Goal: Transaction & Acquisition: Purchase product/service

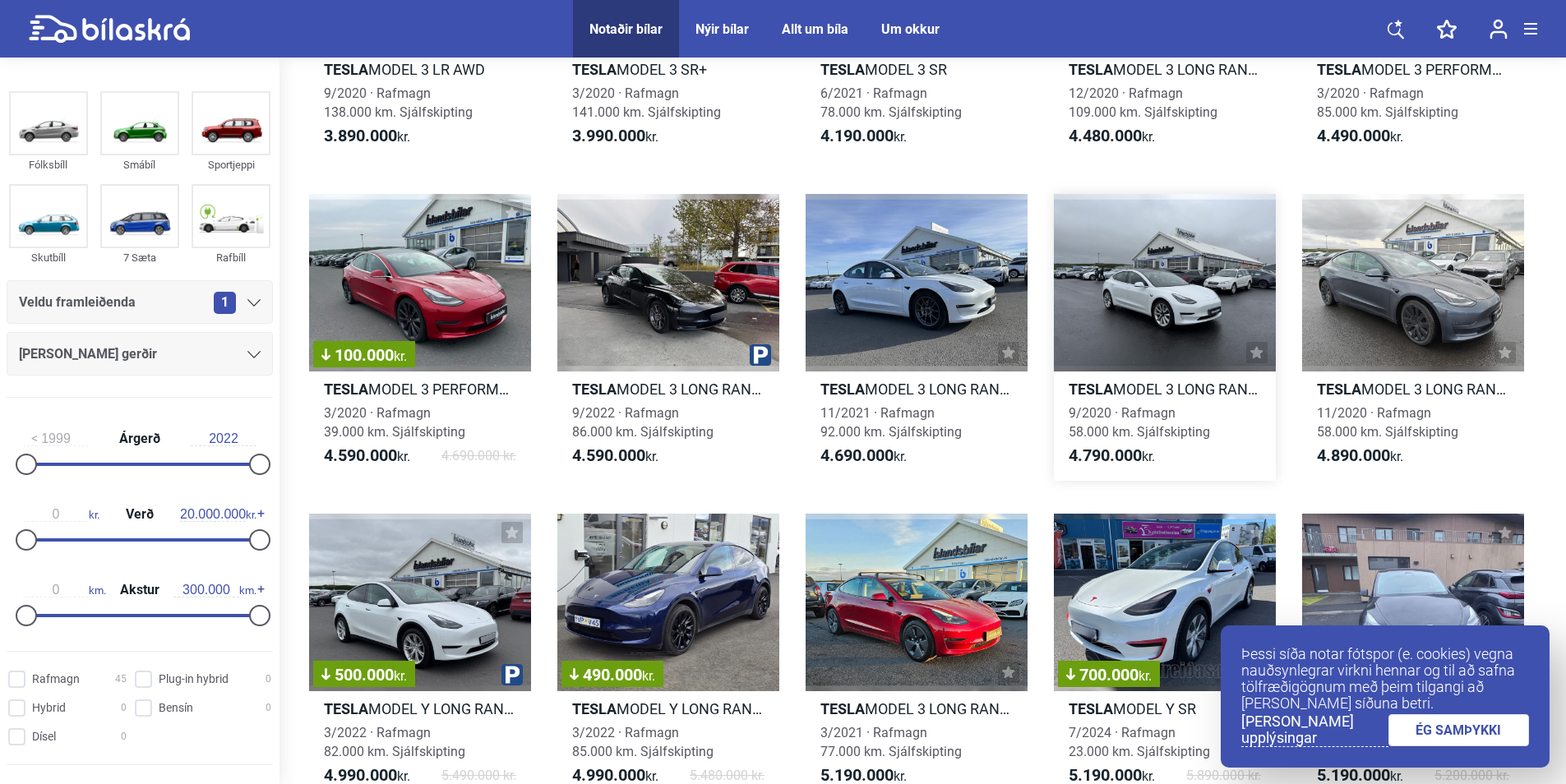
scroll to position [493, 0]
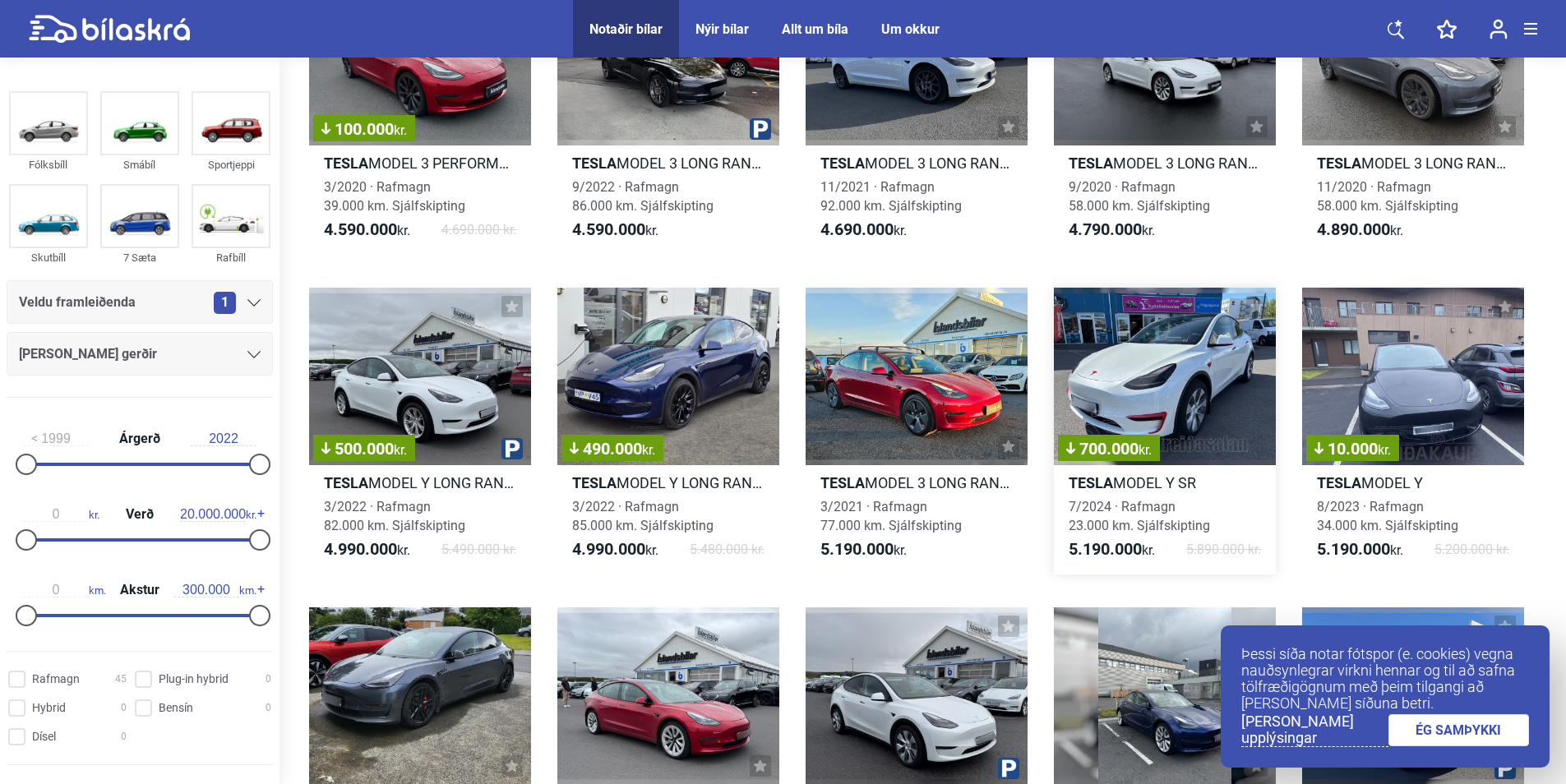
click at [1142, 371] on div "700.000 kr." at bounding box center [1164, 376] width 222 height 178
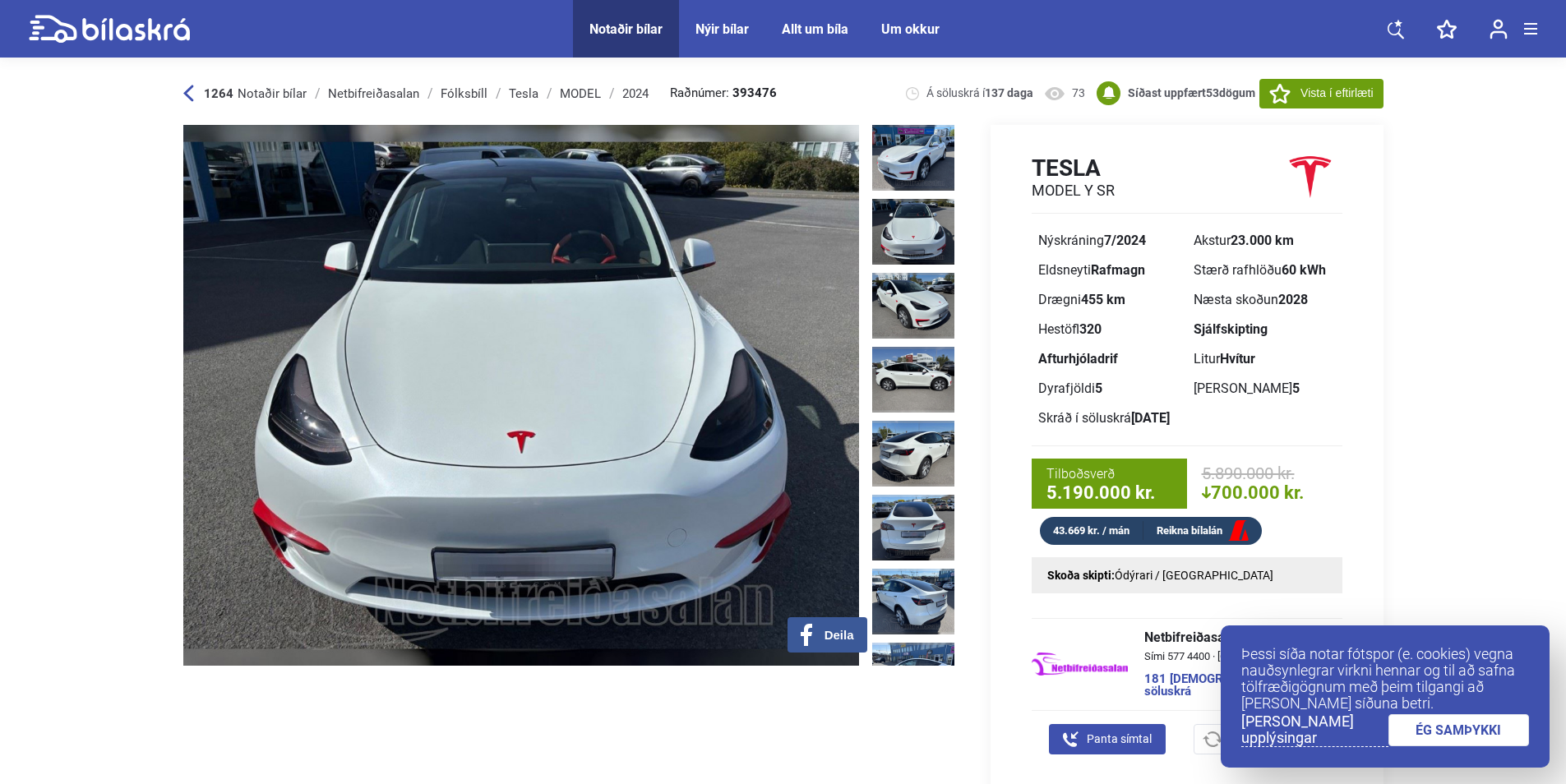
click at [901, 216] on img at bounding box center [913, 232] width 82 height 66
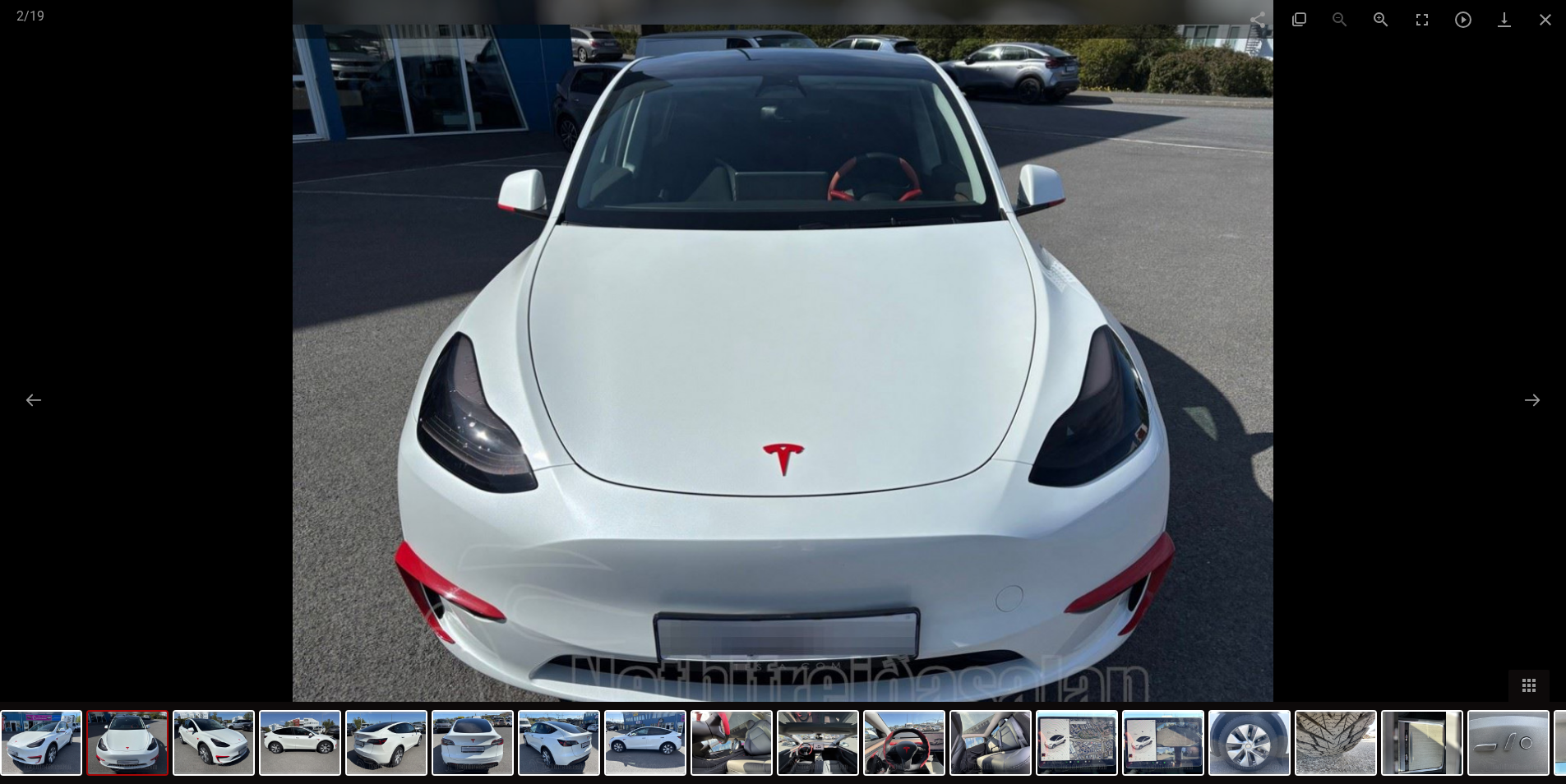
scroll to position [493, 0]
click at [1543, 13] on span at bounding box center [1545, 19] width 41 height 38
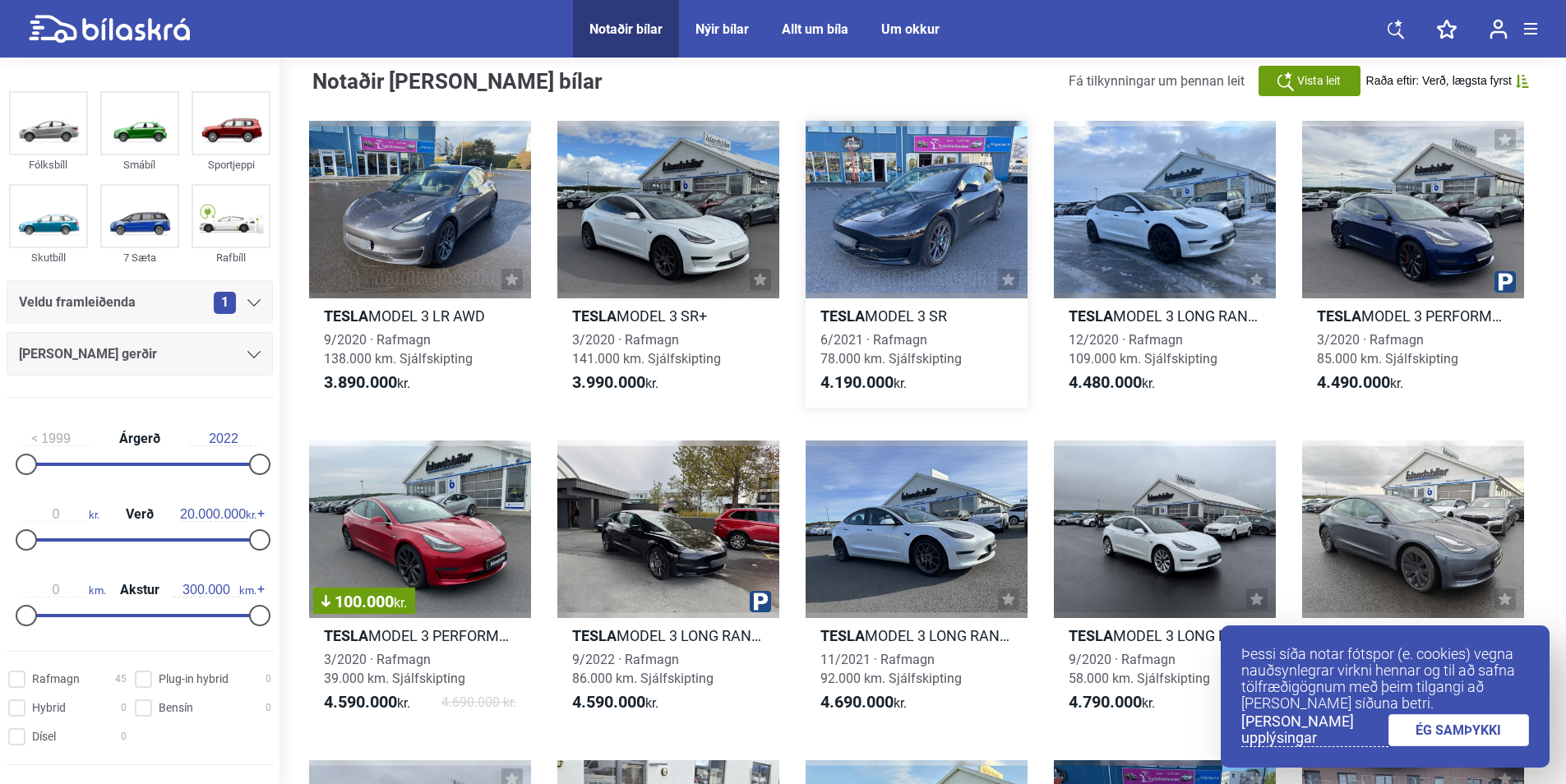
scroll to position [0, 0]
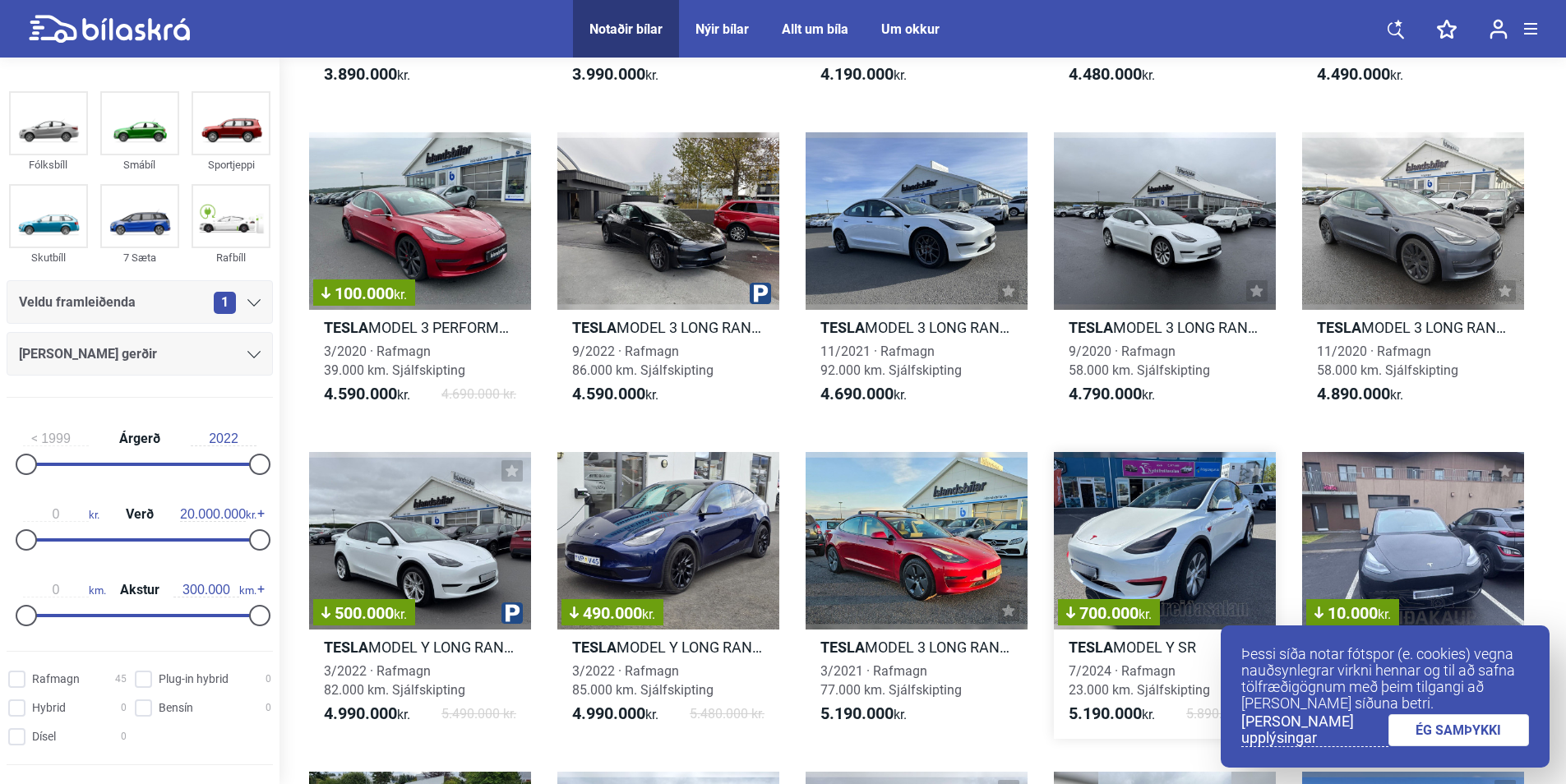
click at [1163, 577] on div "700.000 kr." at bounding box center [1164, 540] width 222 height 178
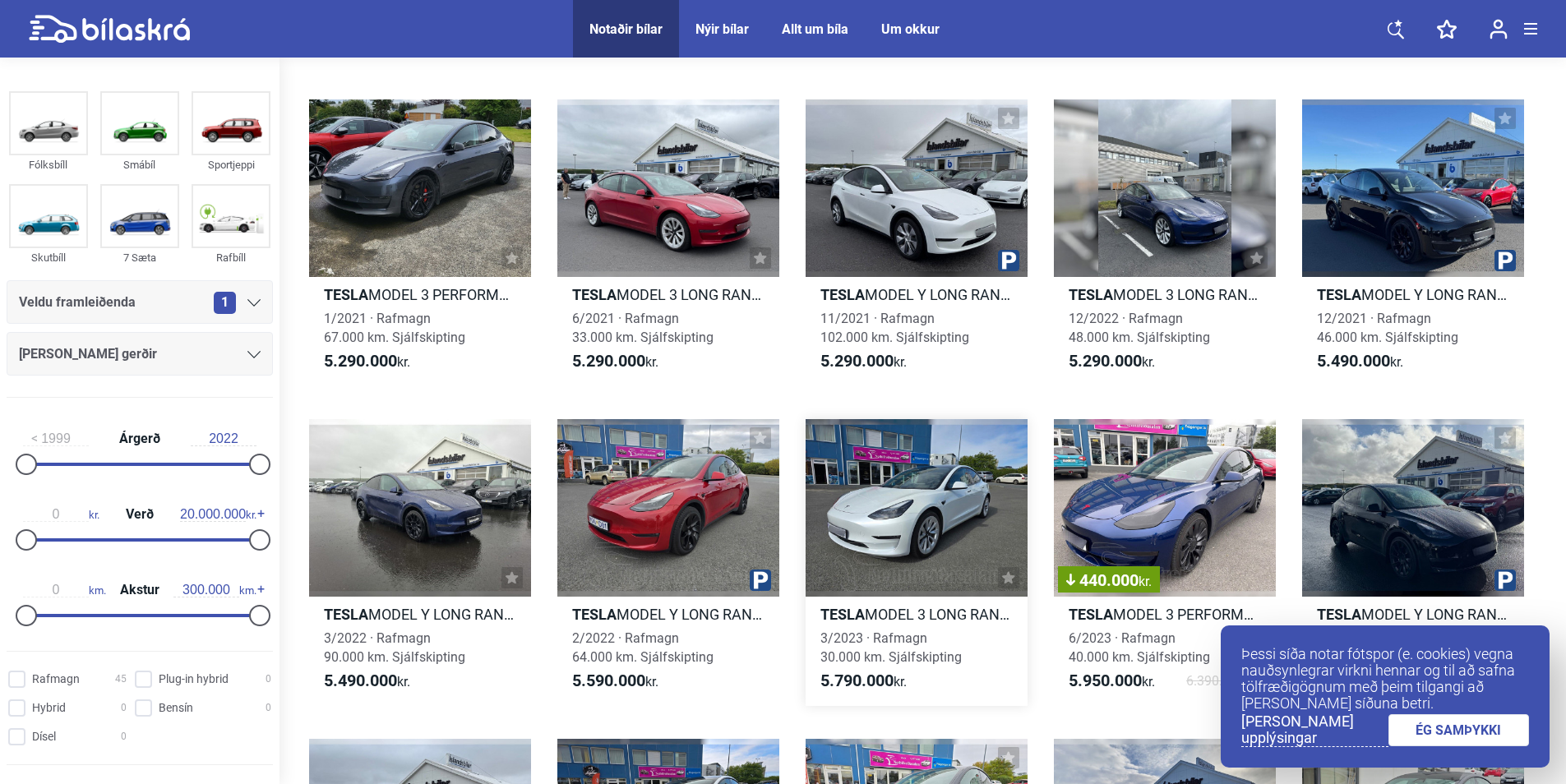
scroll to position [1150, 0]
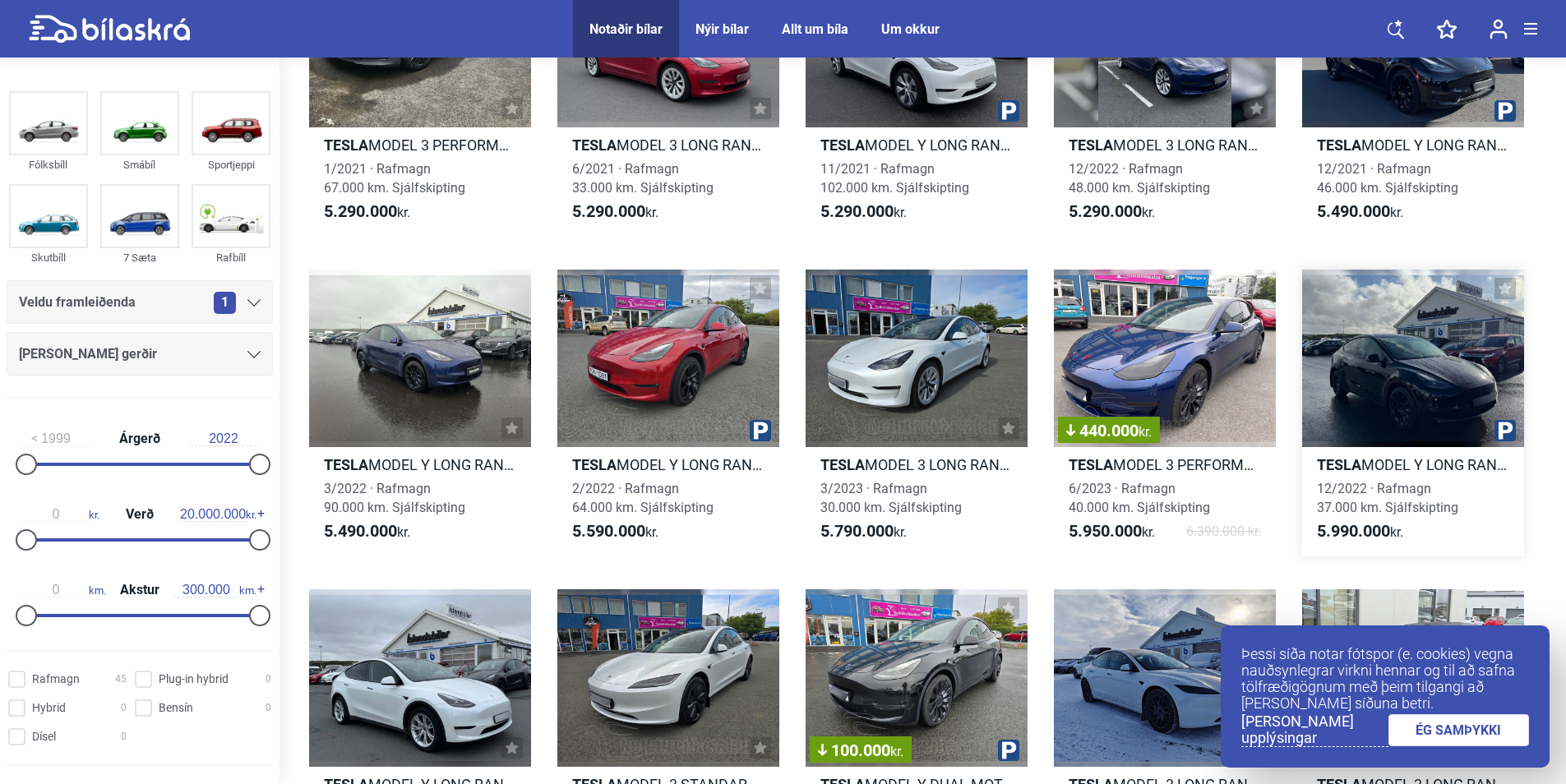
click at [1410, 397] on div at bounding box center [1413, 358] width 222 height 178
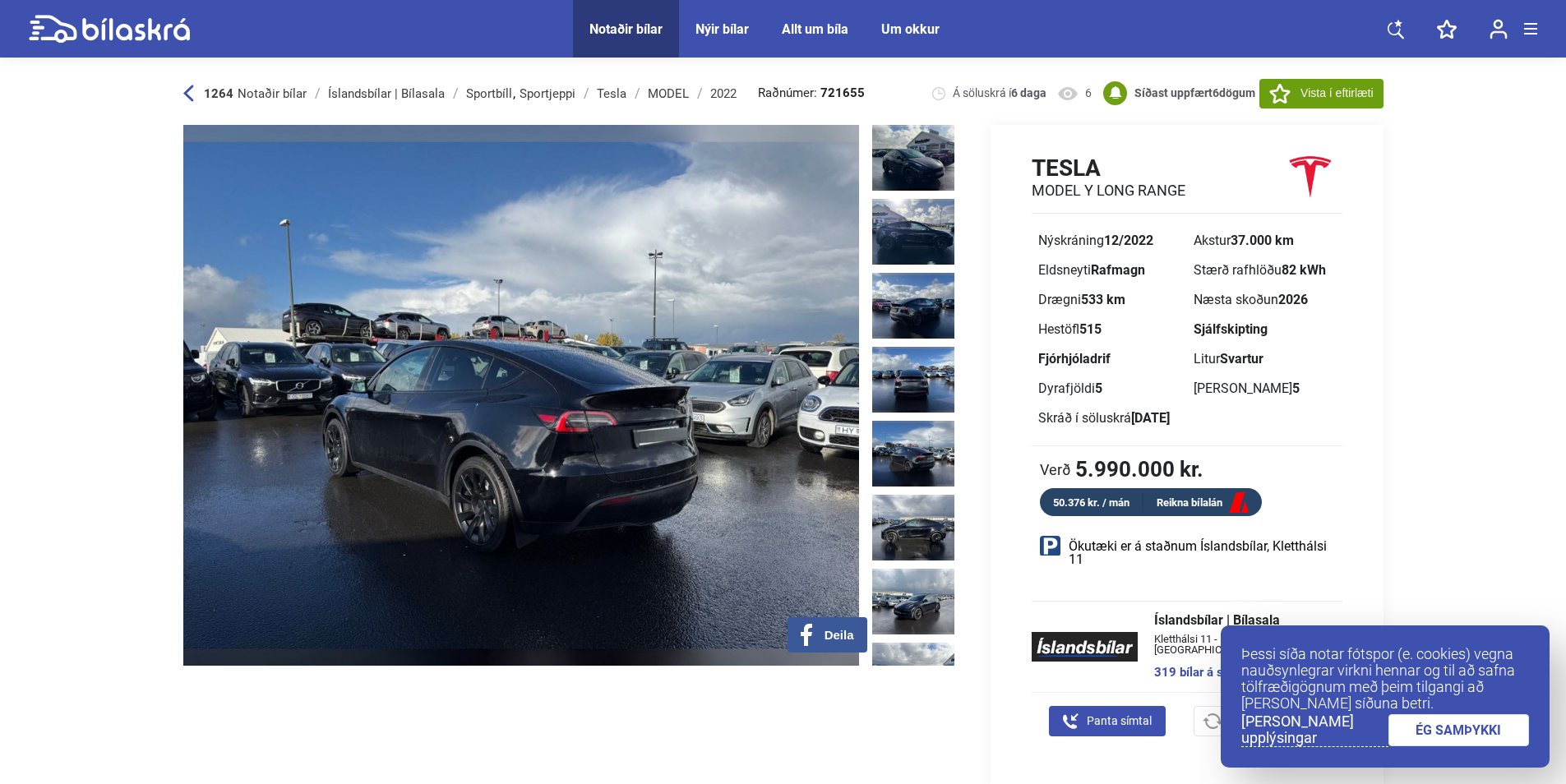
click at [1466, 737] on link "ÉG SAMÞYKKI" at bounding box center [1459, 729] width 141 height 32
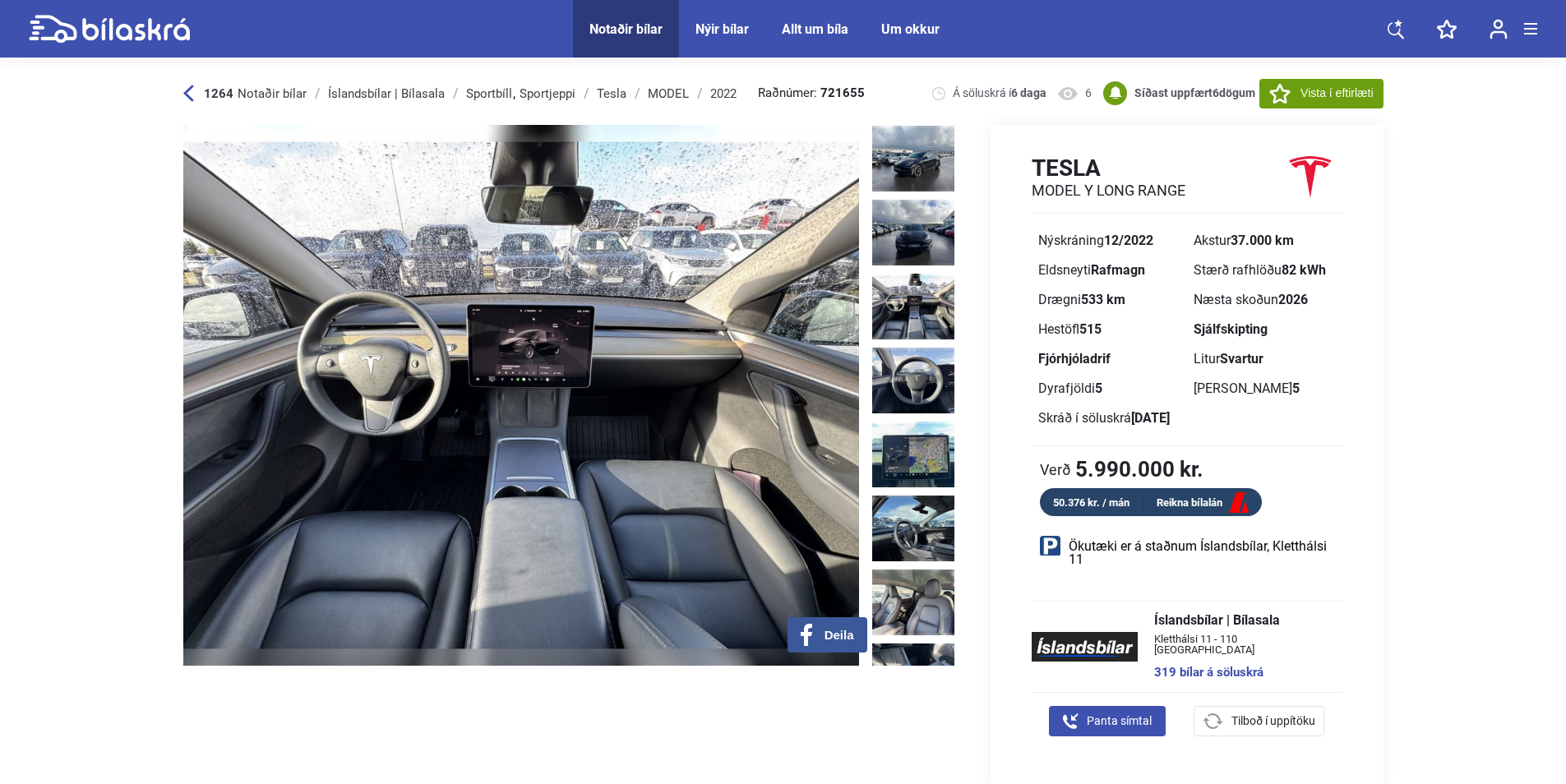
scroll to position [442, 0]
